Goal: Use online tool/utility: Utilize a website feature to perform a specific function

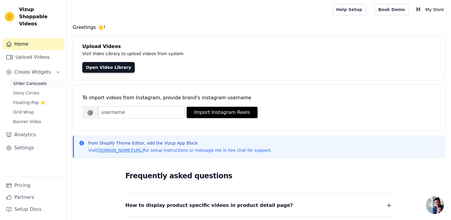
click at [30, 80] on span "Slider Carousels" at bounding box center [30, 83] width 34 height 6
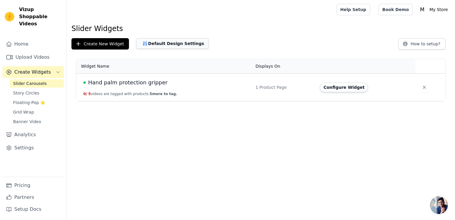
click at [159, 40] on button "Default Design Settings" at bounding box center [172, 43] width 73 height 11
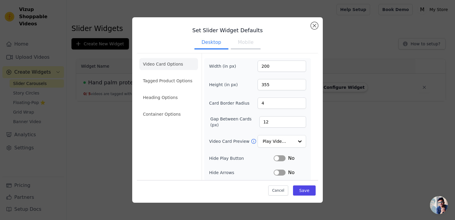
click at [240, 44] on button "Mobile" at bounding box center [246, 42] width 30 height 13
click at [238, 43] on button "Mobile" at bounding box center [246, 42] width 30 height 13
click at [315, 26] on button "Close modal" at bounding box center [314, 25] width 7 height 7
